Goal: Task Accomplishment & Management: Manage account settings

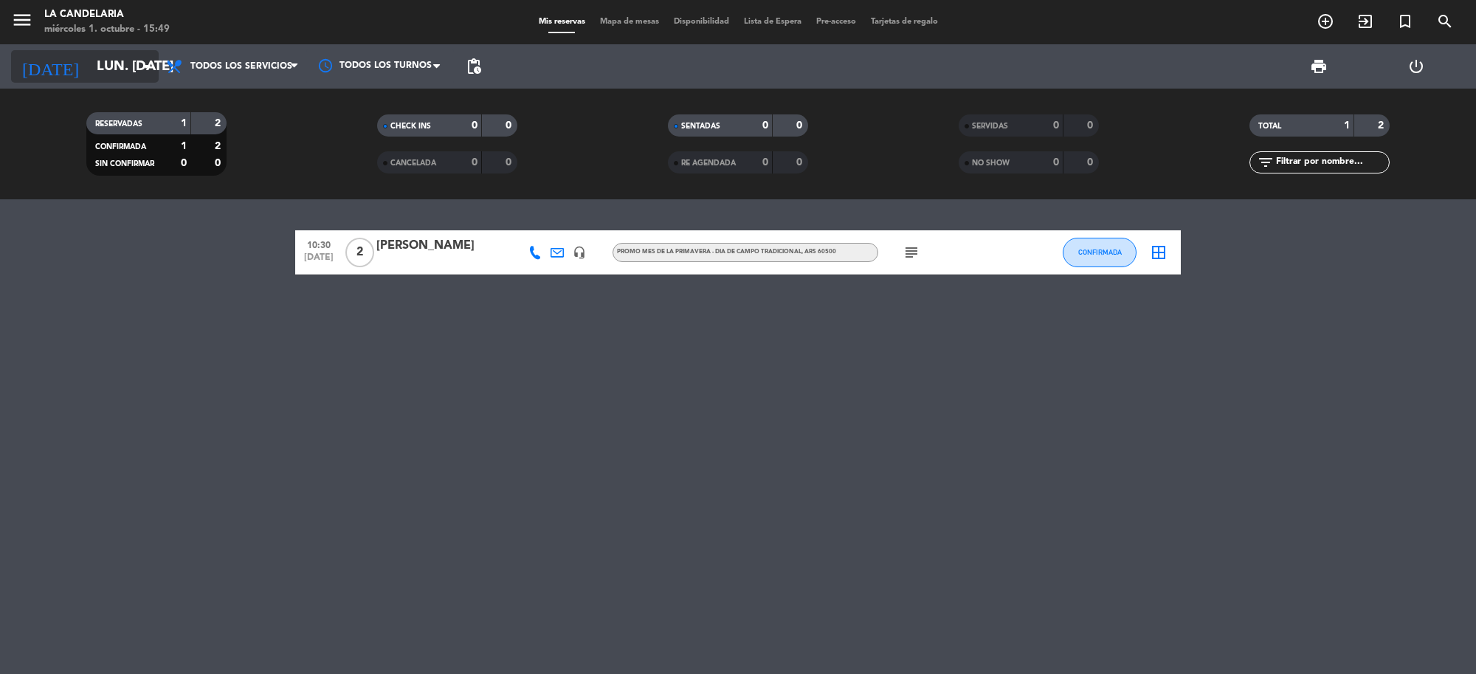
click at [131, 60] on input "lun. [DATE]" at bounding box center [176, 66] width 174 height 31
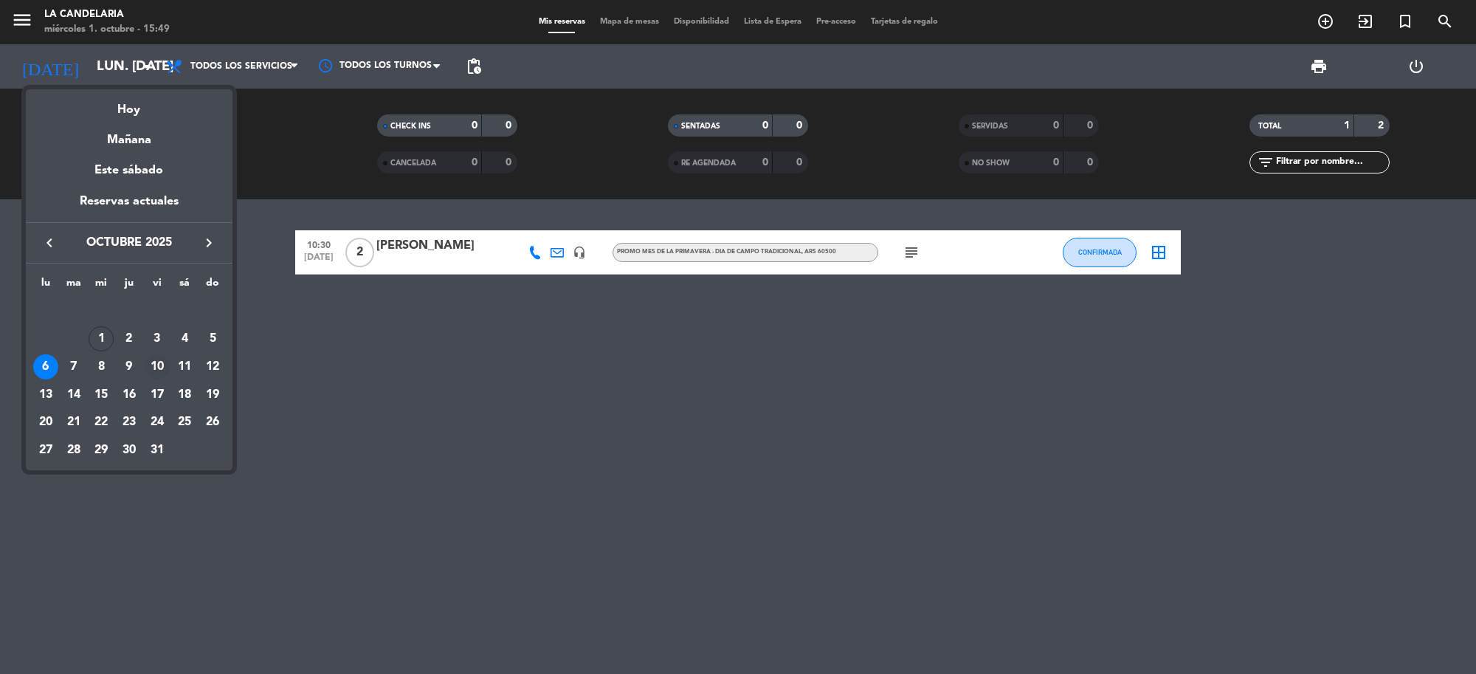
click at [145, 368] on div "10" at bounding box center [157, 366] width 25 height 25
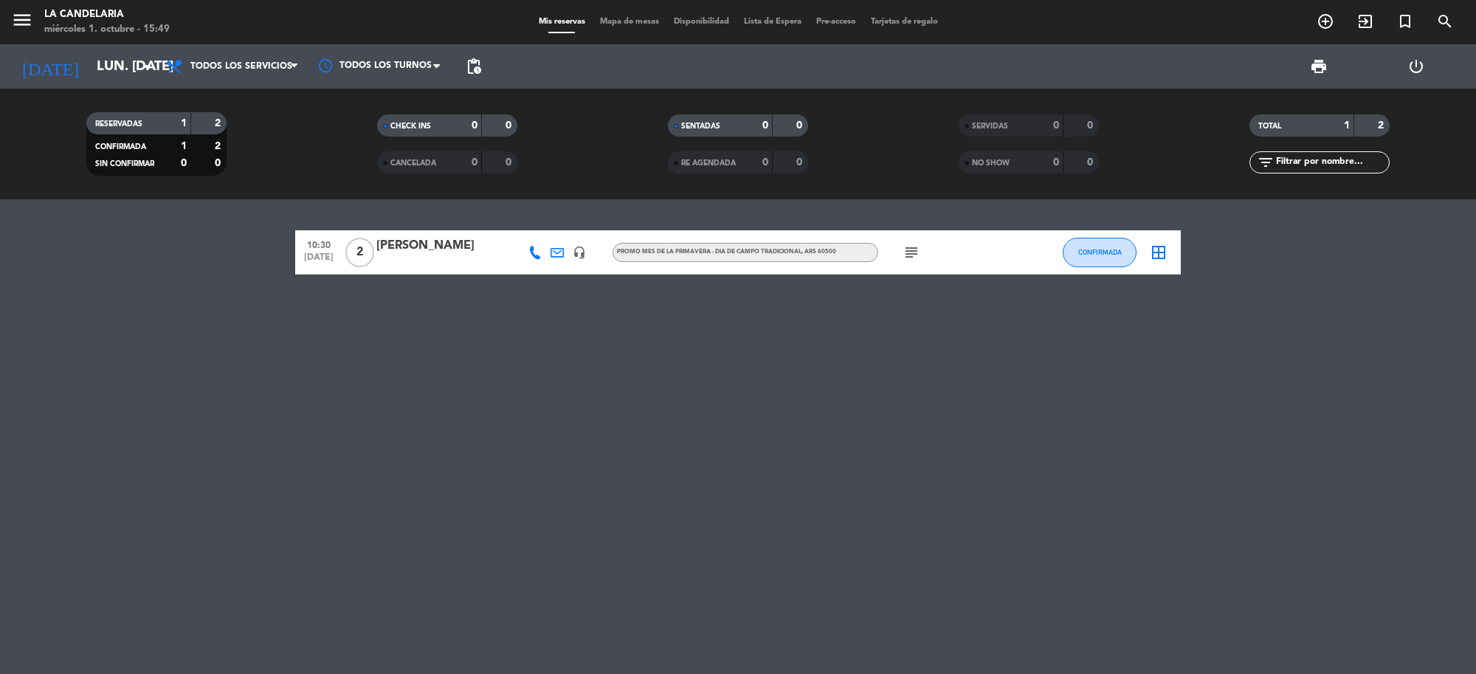
type input "vie. [DATE]"
click at [123, 72] on input "vie. [DATE]" at bounding box center [176, 66] width 174 height 31
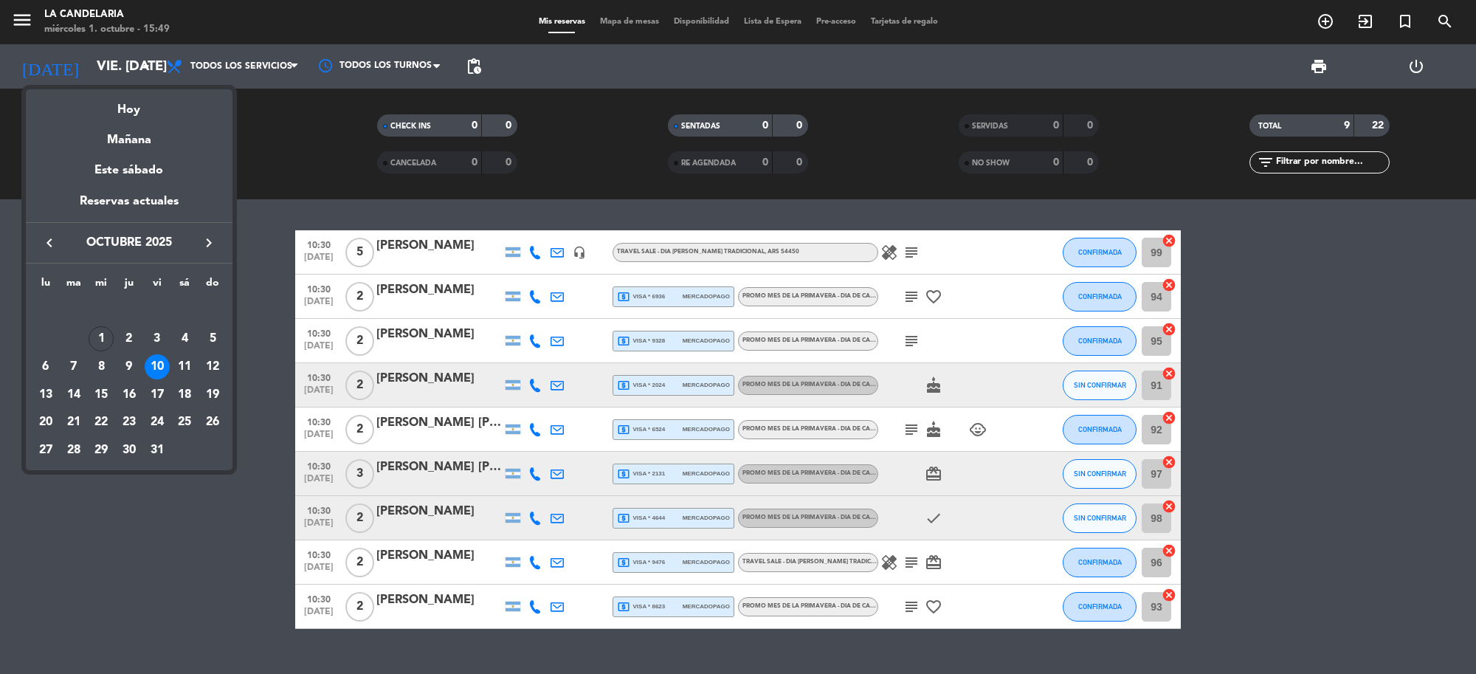
click at [1236, 358] on div at bounding box center [738, 337] width 1476 height 674
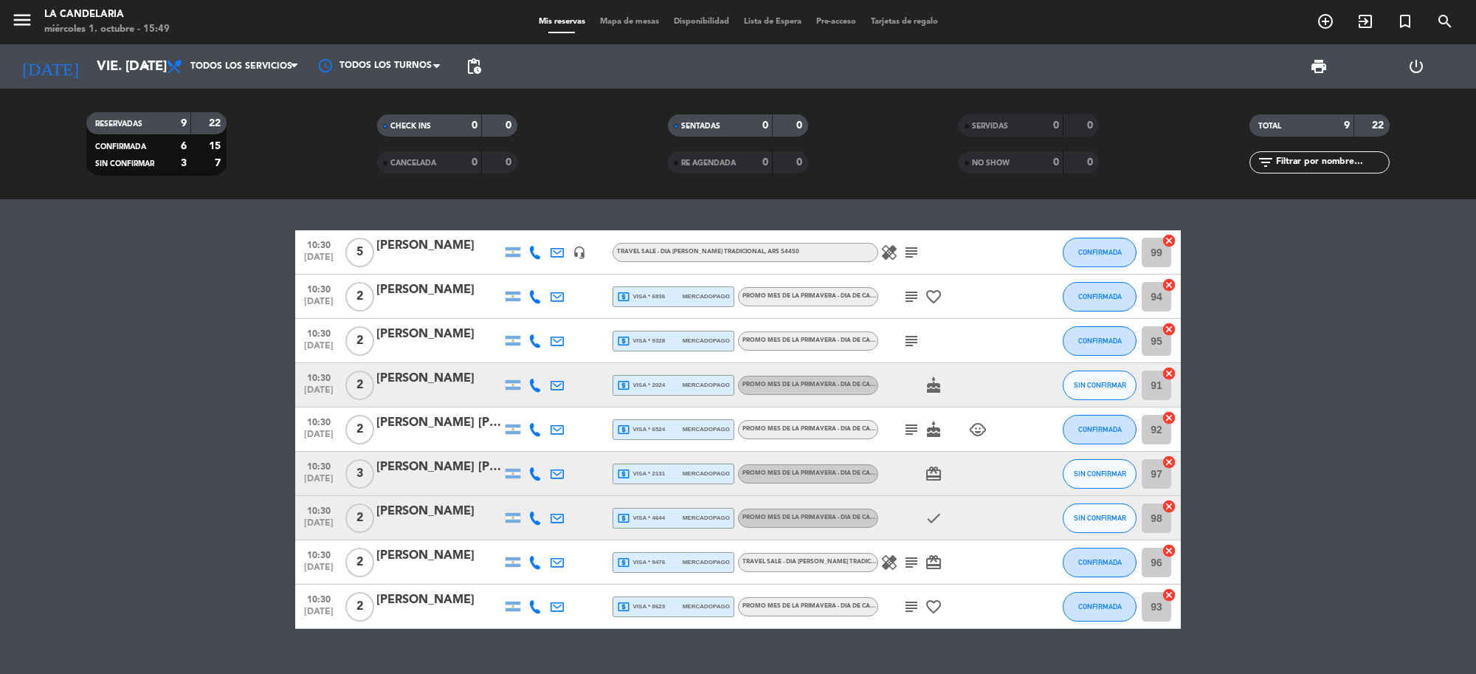
click at [1169, 237] on icon "cancel" at bounding box center [1169, 240] width 15 height 15
click at [1172, 286] on icon "cancel" at bounding box center [1169, 285] width 15 height 15
click at [1167, 329] on icon "cancel" at bounding box center [1169, 329] width 15 height 15
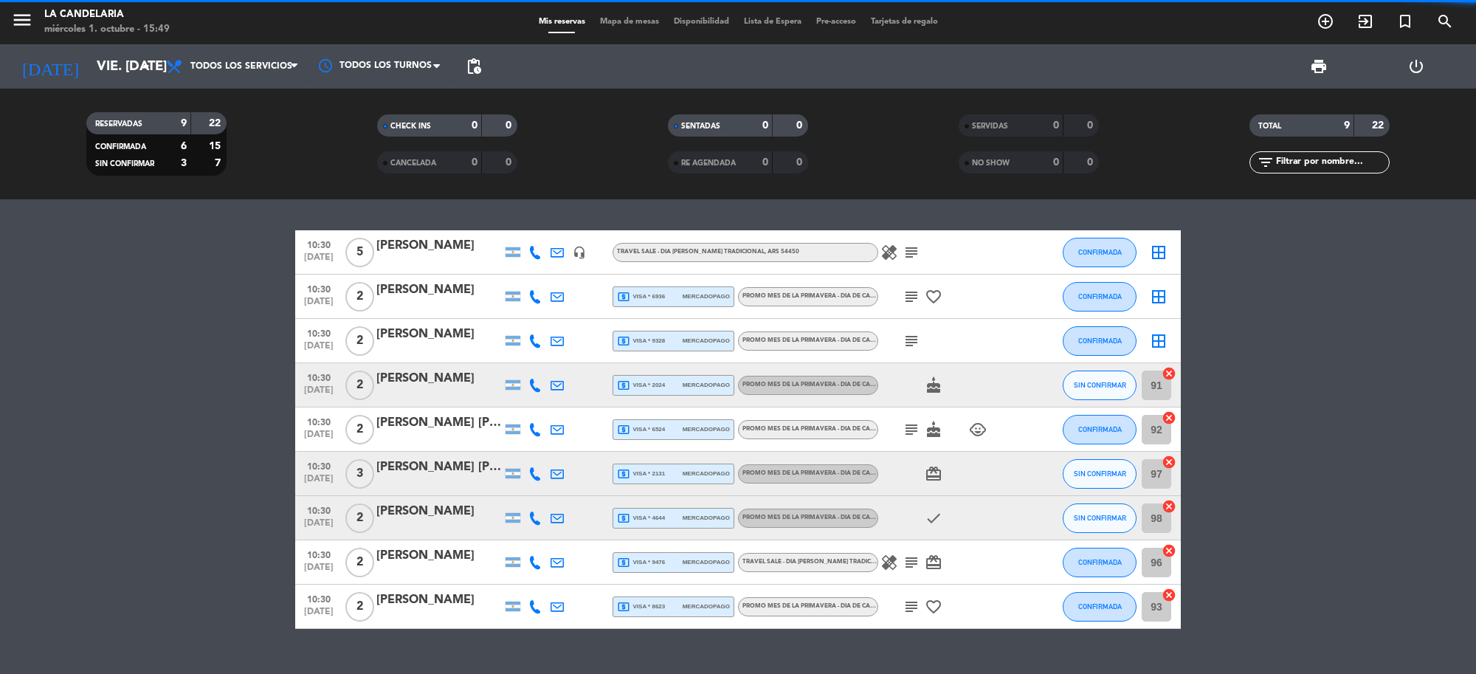
click at [1172, 462] on icon "cancel" at bounding box center [1169, 462] width 15 height 15
click at [1168, 508] on icon "cancel" at bounding box center [1169, 506] width 15 height 15
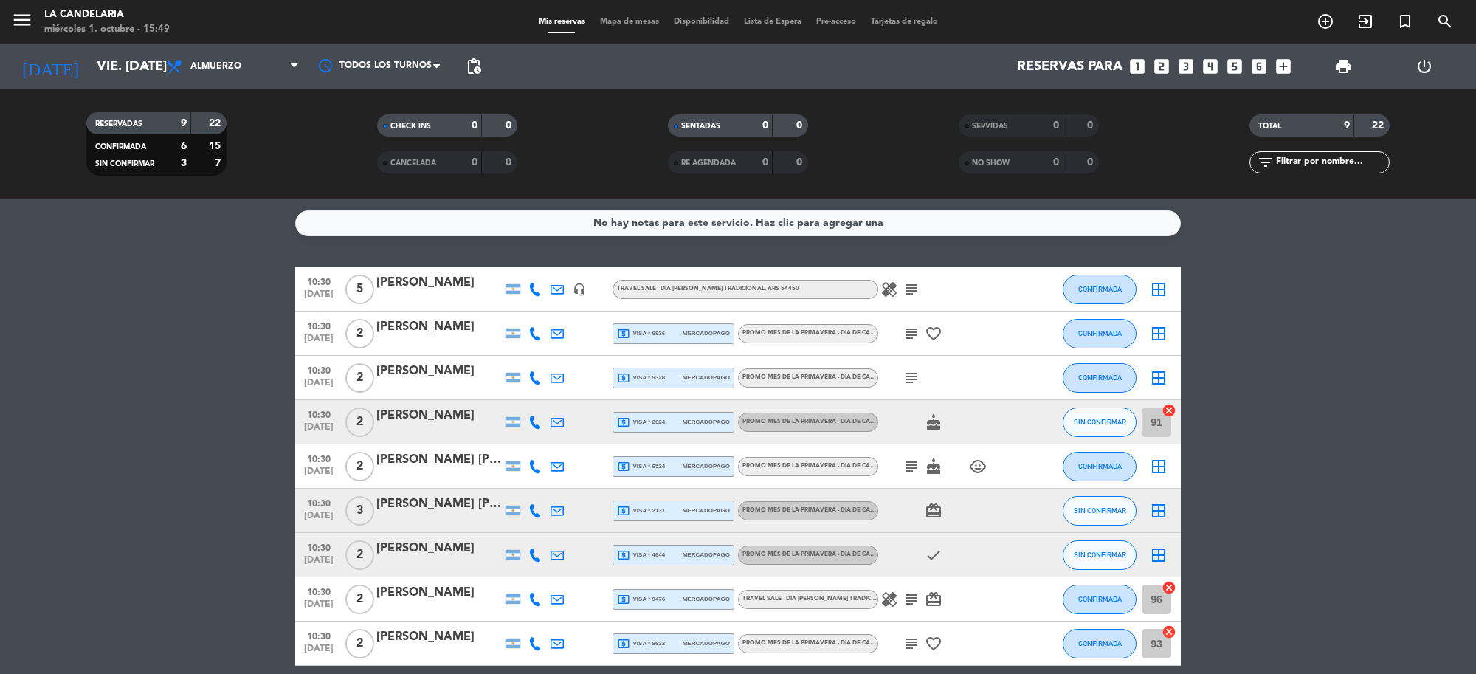
click at [1167, 410] on icon "cancel" at bounding box center [1169, 410] width 15 height 15
click at [1167, 591] on icon "cancel" at bounding box center [1169, 587] width 15 height 15
click at [1167, 626] on icon "cancel" at bounding box center [1169, 632] width 15 height 15
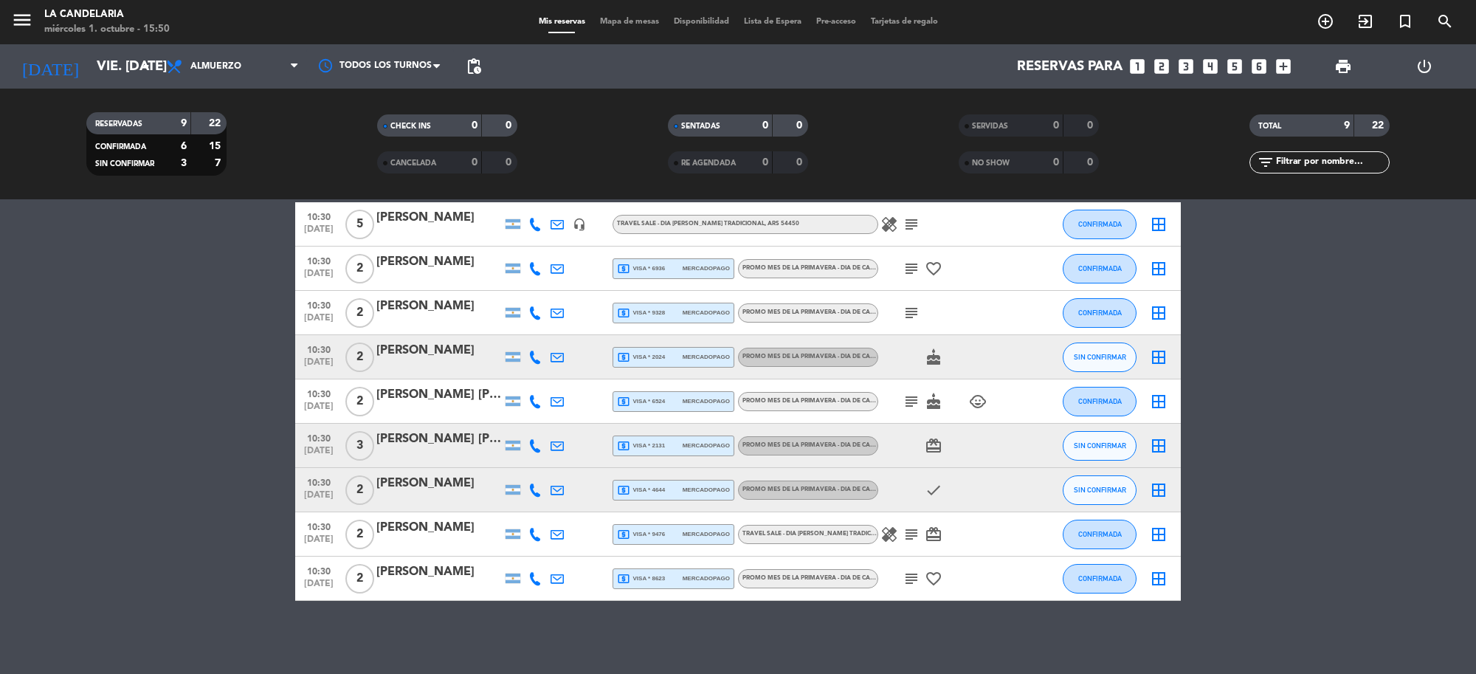
drag, startPoint x: 1341, startPoint y: 557, endPoint x: 1349, endPoint y: 512, distance: 46.5
